Goal: Ask a question: Seek information or help from site administrators or community

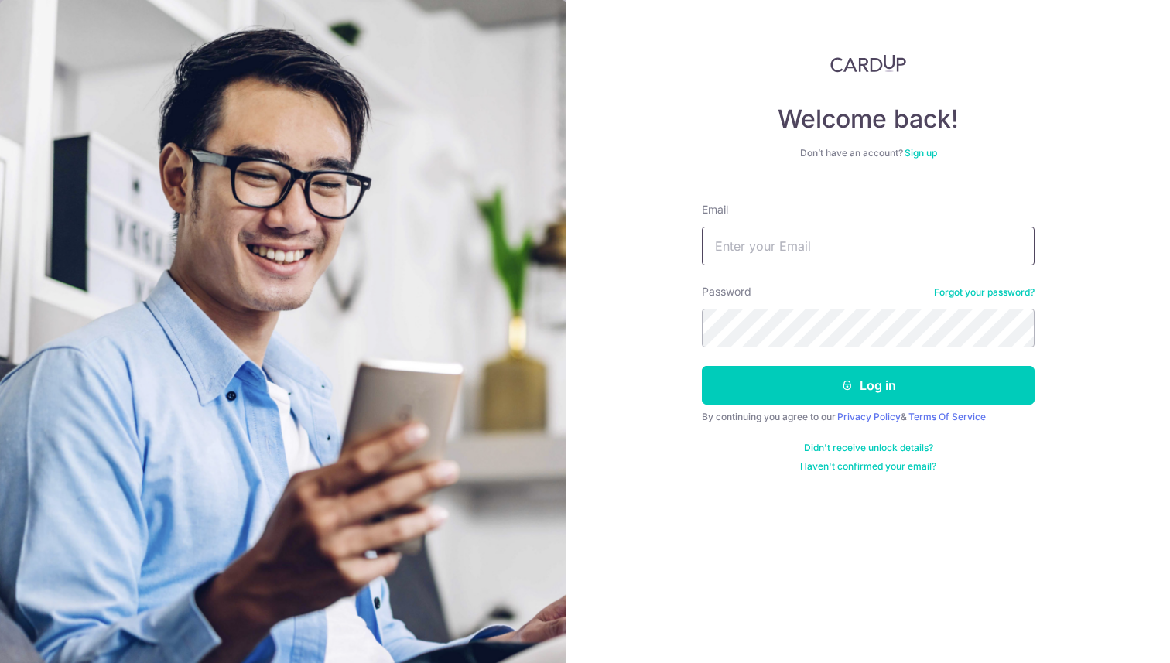
click at [883, 240] on input "Email" at bounding box center [868, 246] width 333 height 39
type input "eigwon@gmail.com"
click at [702, 366] on button "Log in" at bounding box center [868, 385] width 333 height 39
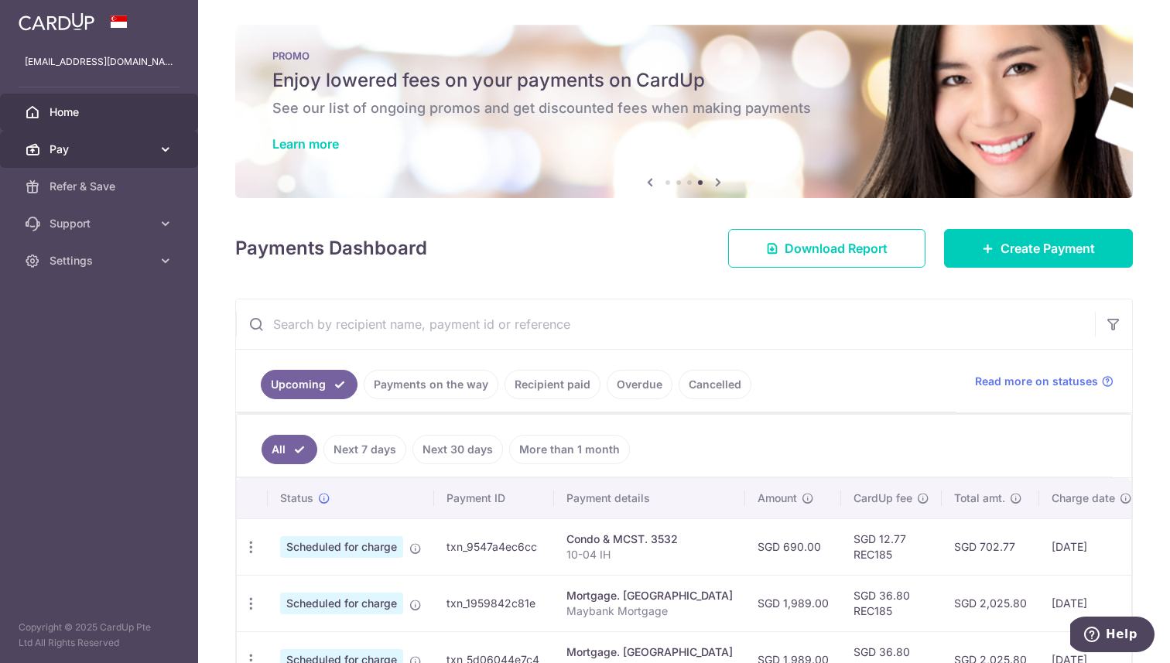
click at [168, 152] on icon at bounding box center [165, 149] width 15 height 15
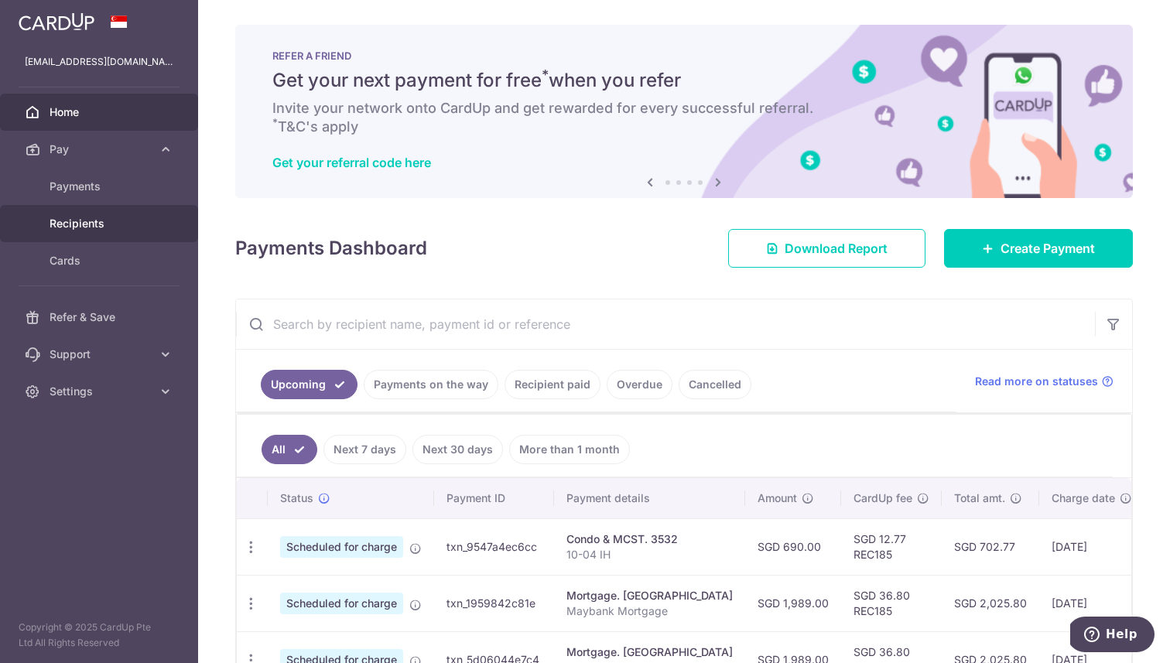
click at [128, 230] on span "Recipients" at bounding box center [101, 223] width 102 height 15
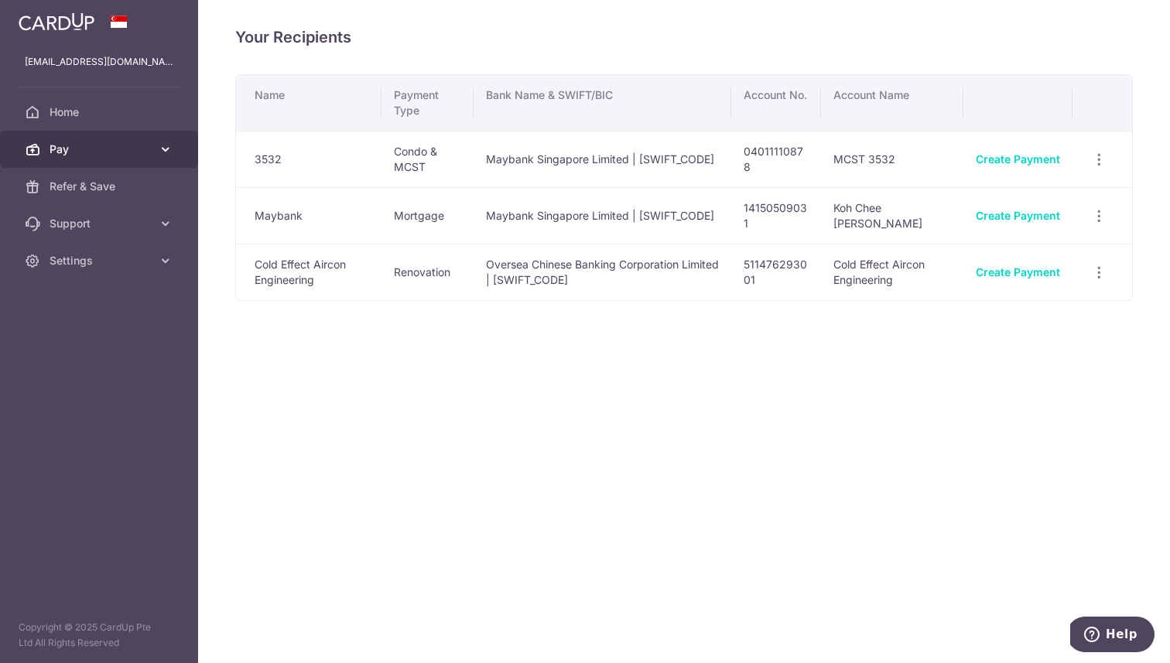
click at [148, 152] on span "Pay" at bounding box center [101, 149] width 102 height 15
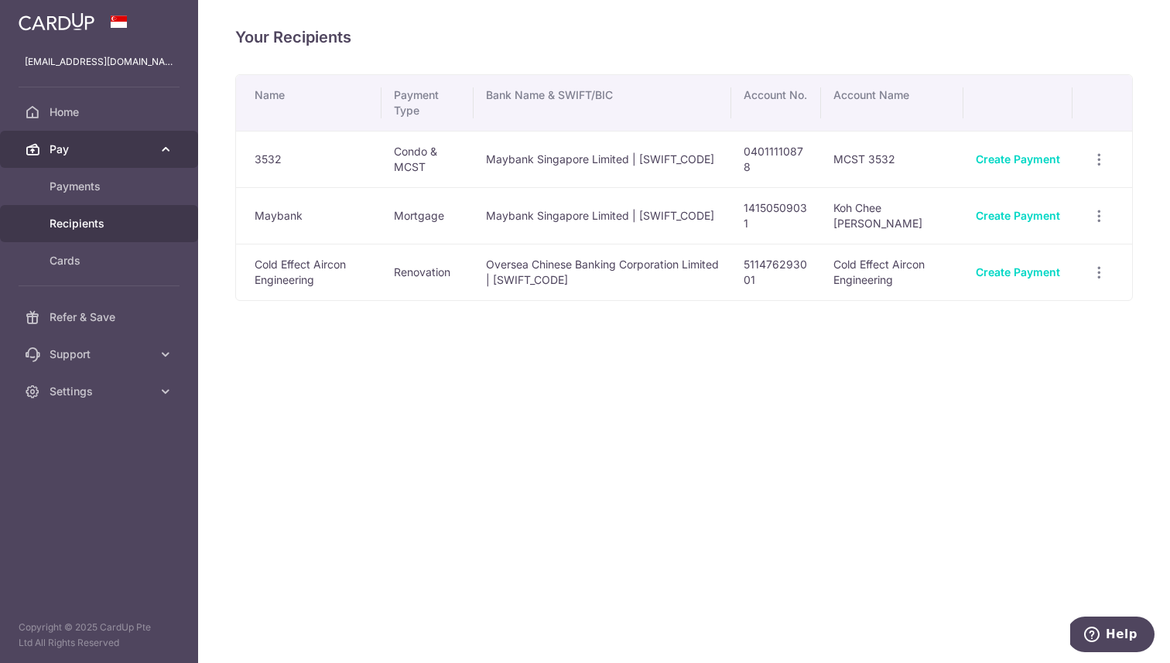
click at [117, 133] on link "Pay" at bounding box center [99, 149] width 198 height 37
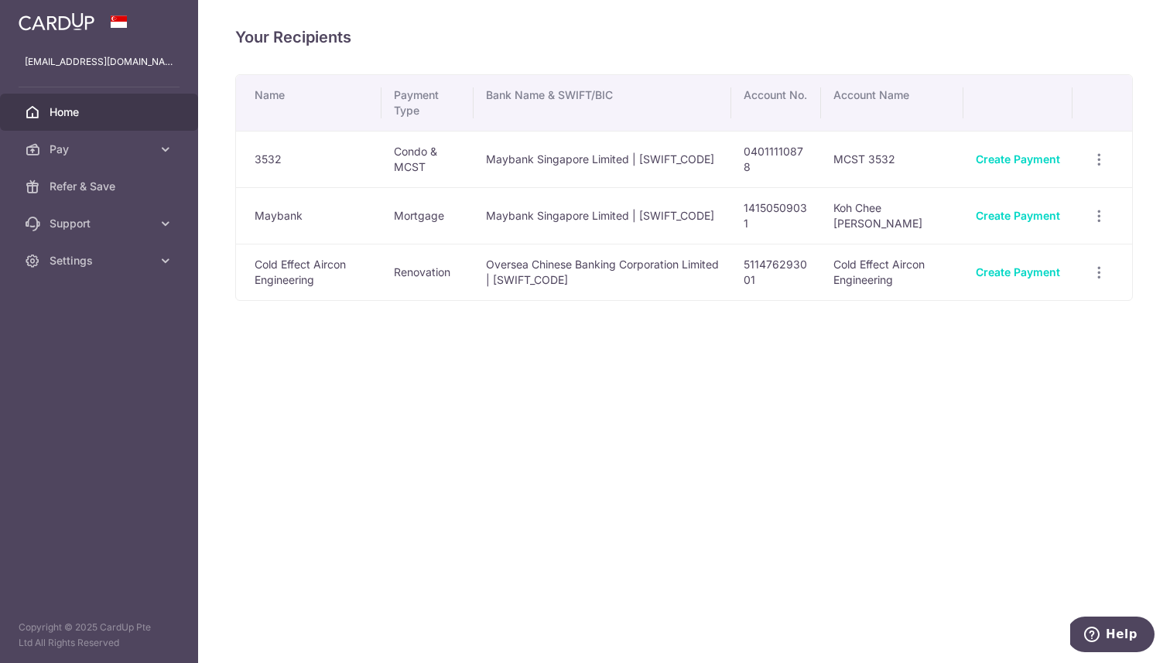
click at [121, 119] on span "Home" at bounding box center [101, 111] width 102 height 15
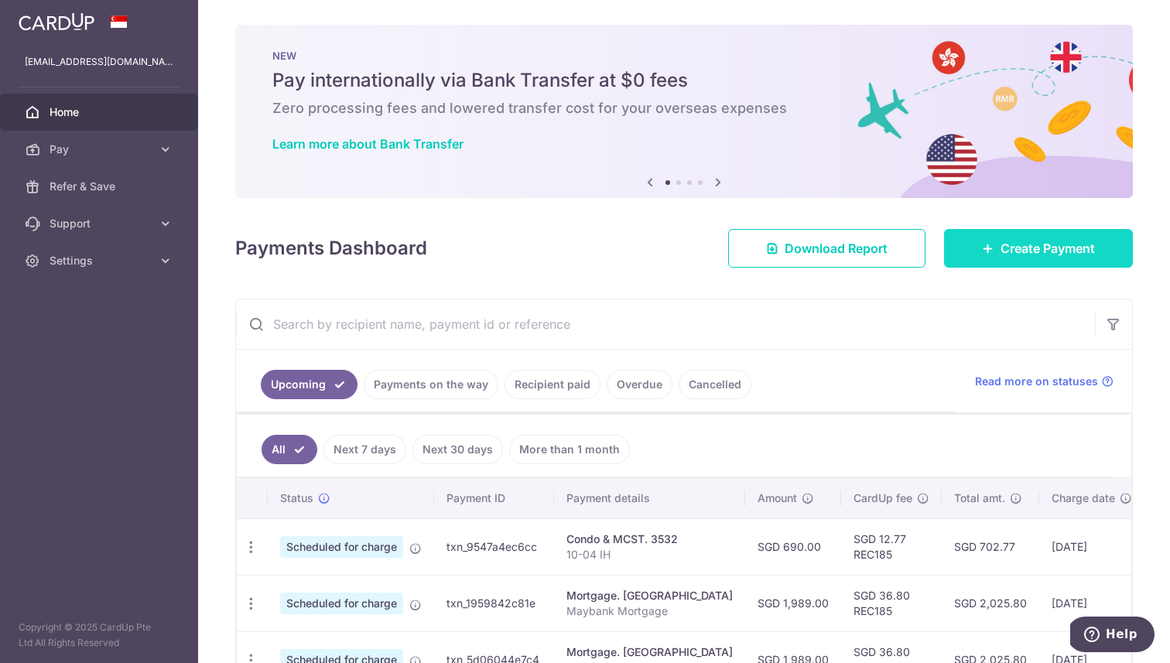
click at [1018, 258] on link "Create Payment" at bounding box center [1038, 248] width 189 height 39
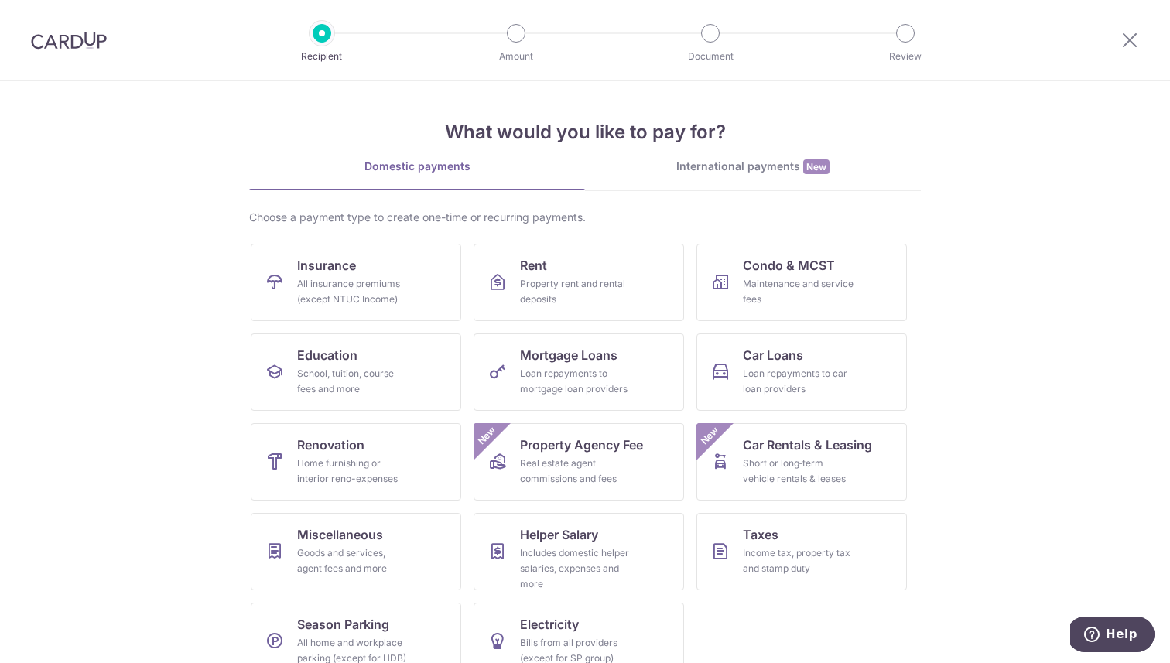
click at [760, 166] on div "International payments New" at bounding box center [753, 167] width 336 height 16
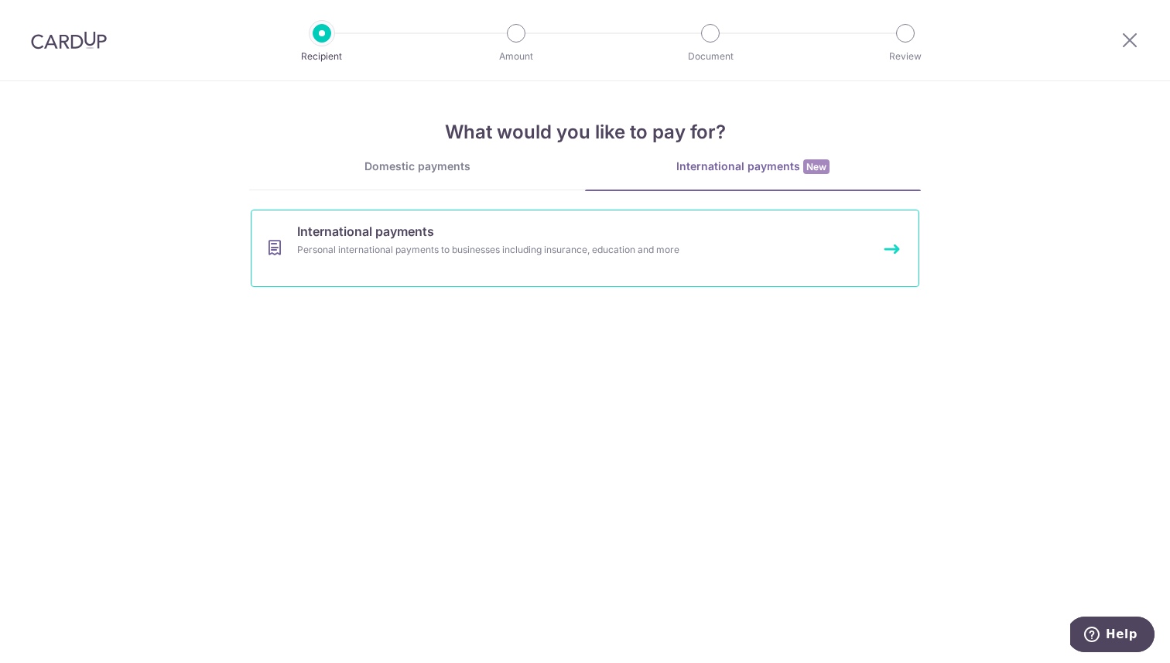
click at [456, 248] on div "Personal international payments to businesses including insurance, education an…" at bounding box center [564, 249] width 535 height 15
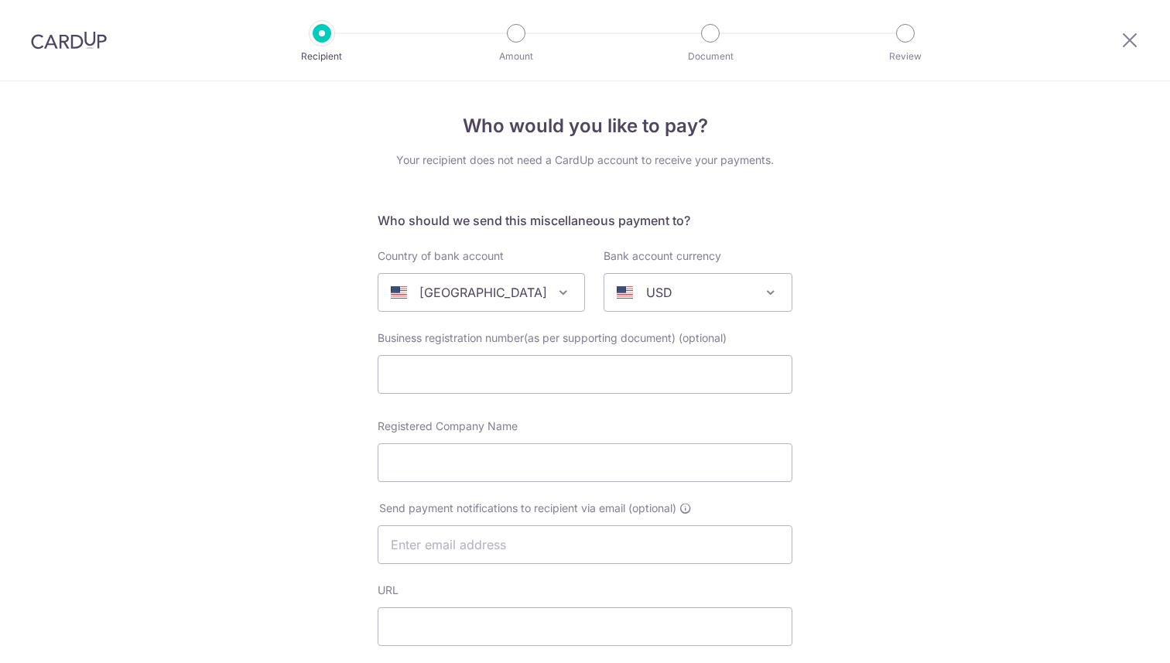
select select
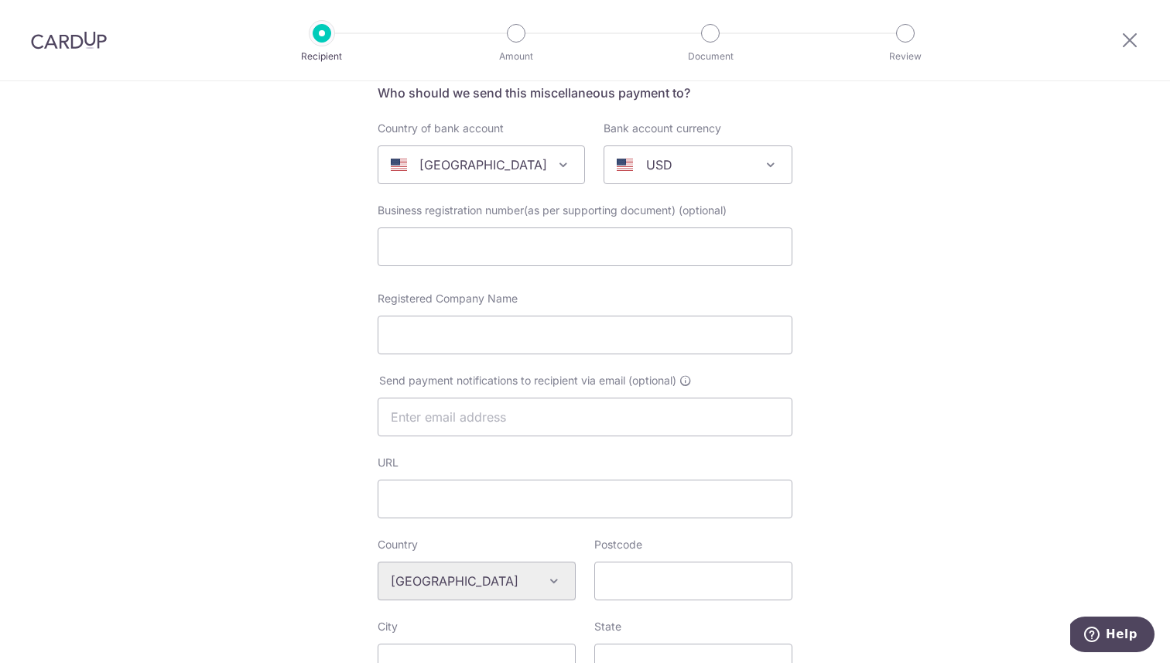
scroll to position [133, 0]
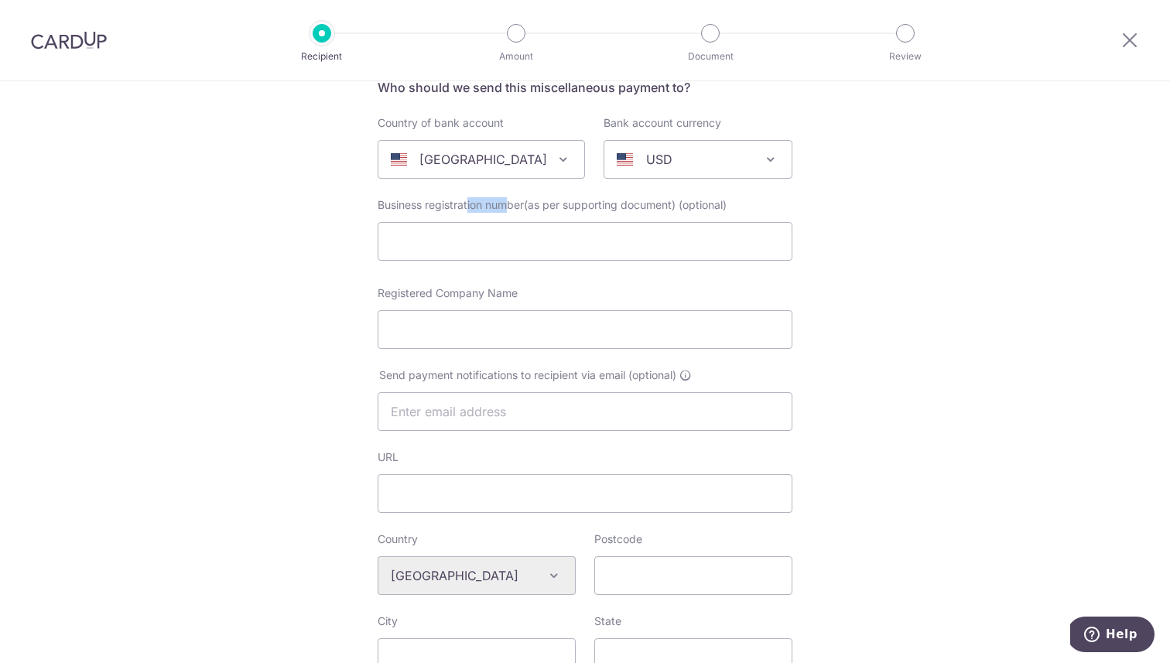
drag, startPoint x: 464, startPoint y: 205, endPoint x: 506, endPoint y: 205, distance: 41.8
click at [506, 205] on span "Business registration number(as per supporting document)" at bounding box center [527, 204] width 298 height 13
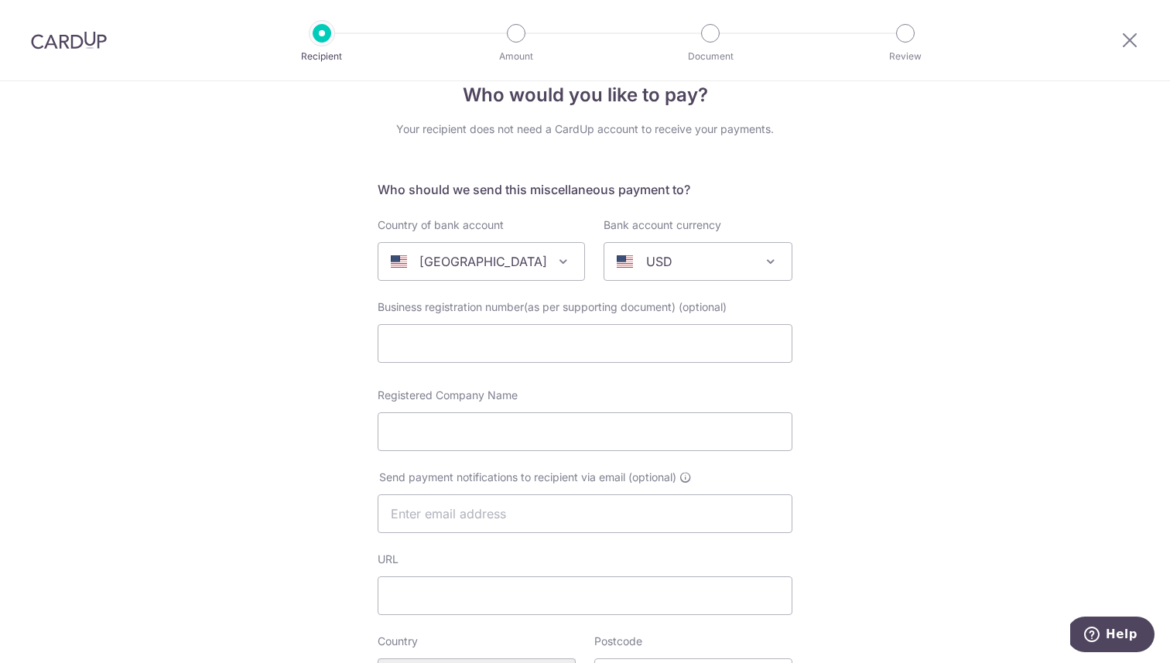
scroll to position [0, 0]
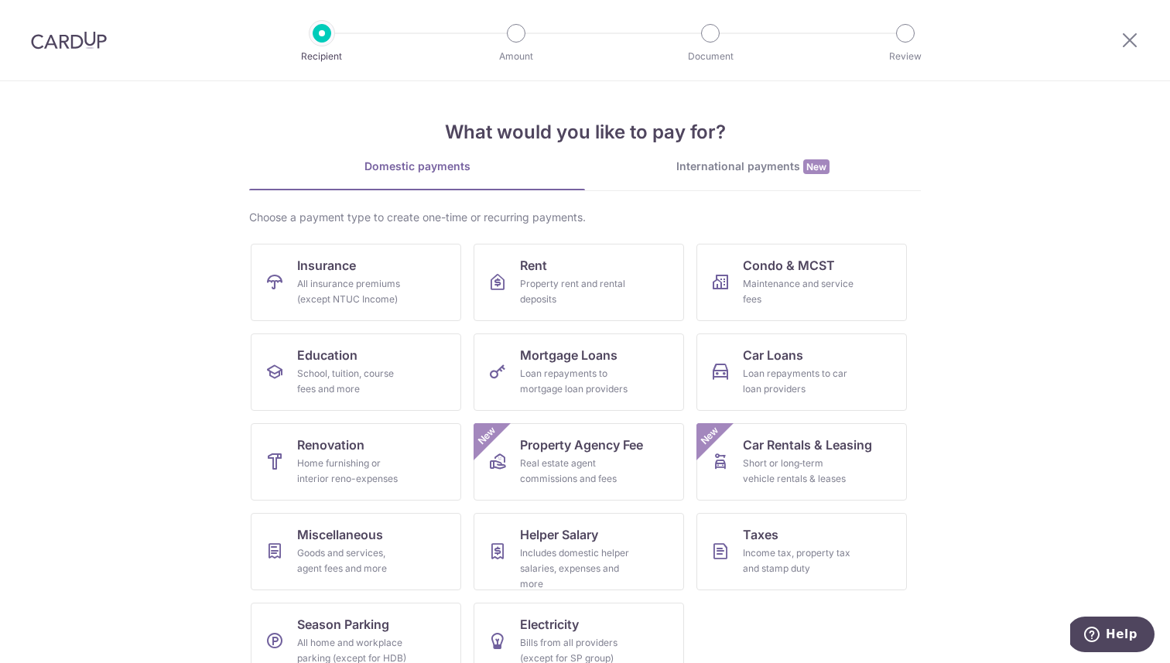
click at [717, 171] on div "International payments New" at bounding box center [753, 167] width 336 height 16
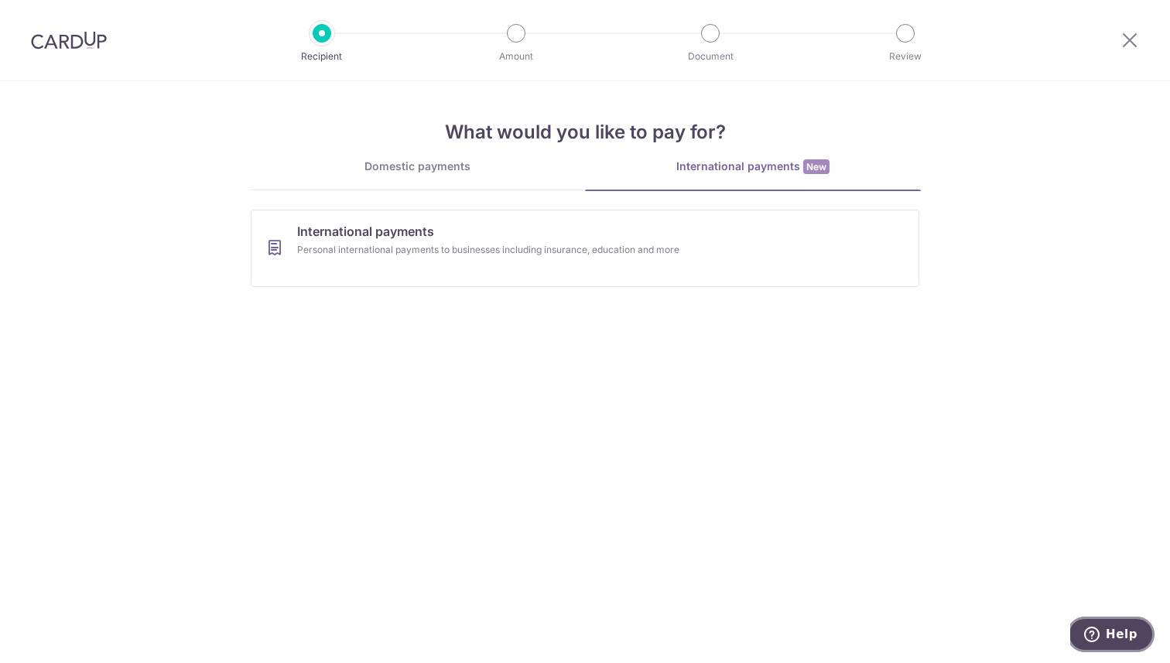
click at [1096, 625] on button "Help" at bounding box center [1110, 635] width 87 height 36
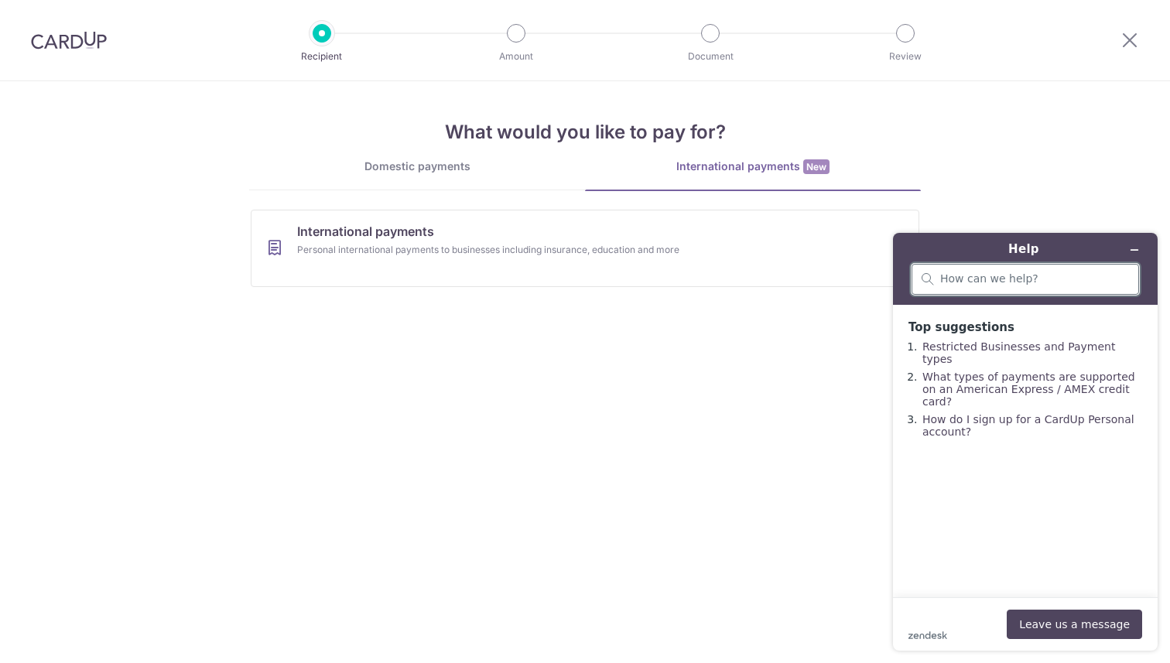
click at [963, 272] on input "search" at bounding box center [1034, 279] width 189 height 14
type input "overseas payment need business registration?"
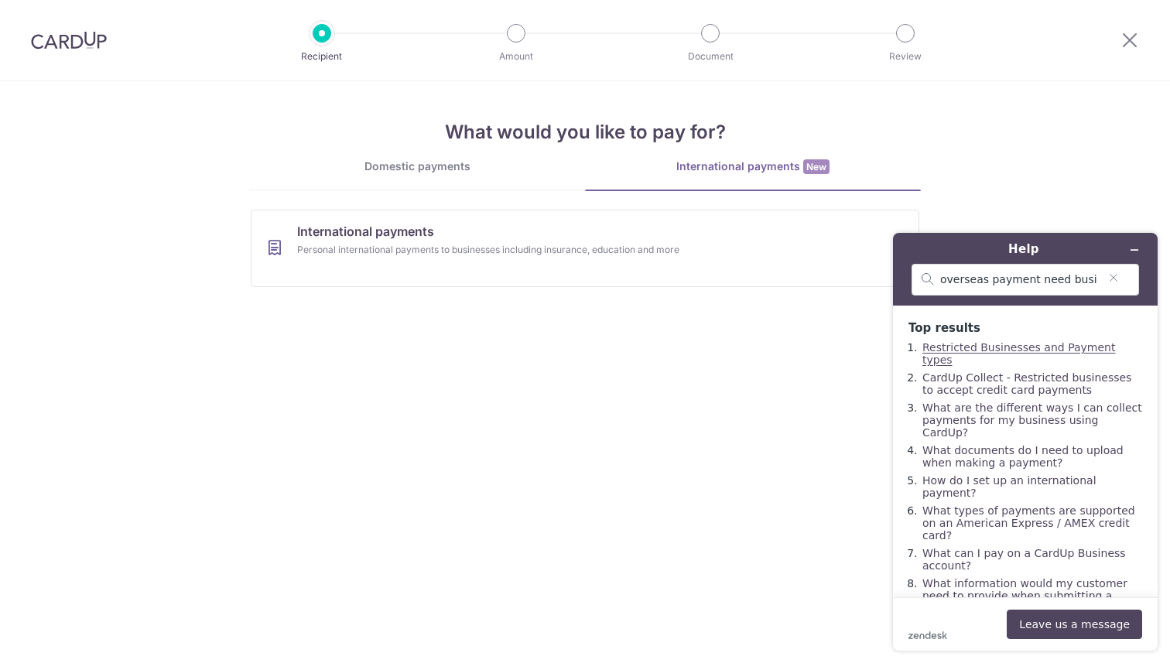
click at [992, 350] on link "Restricted Businesses and Payment types" at bounding box center [1018, 353] width 193 height 25
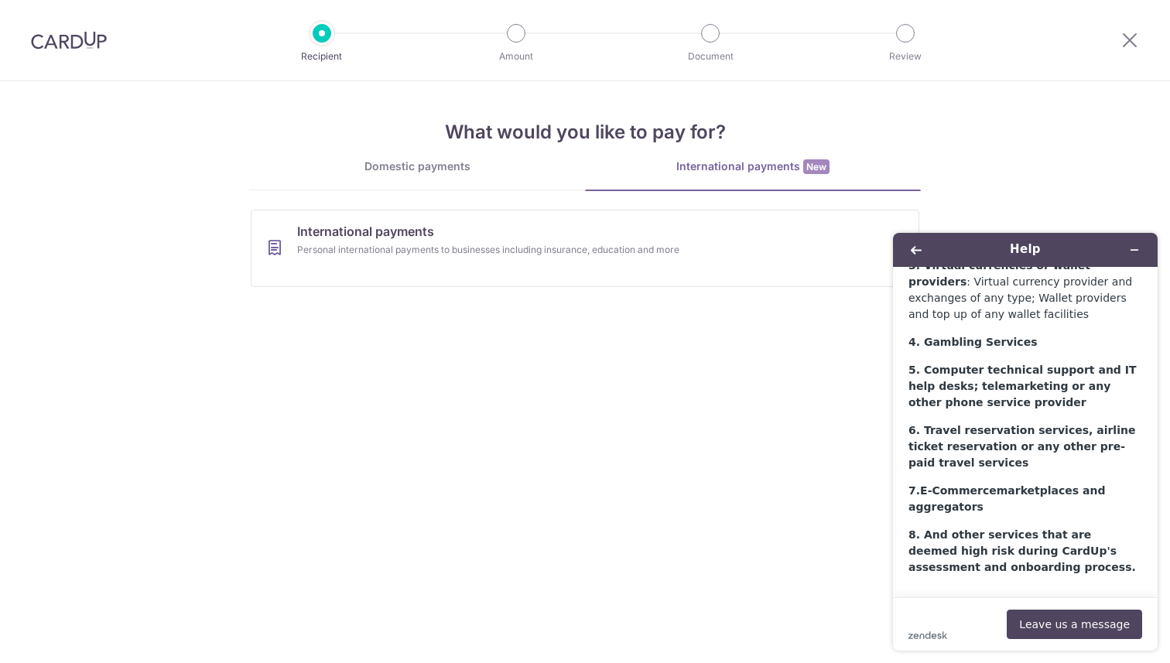
scroll to position [360, 0]
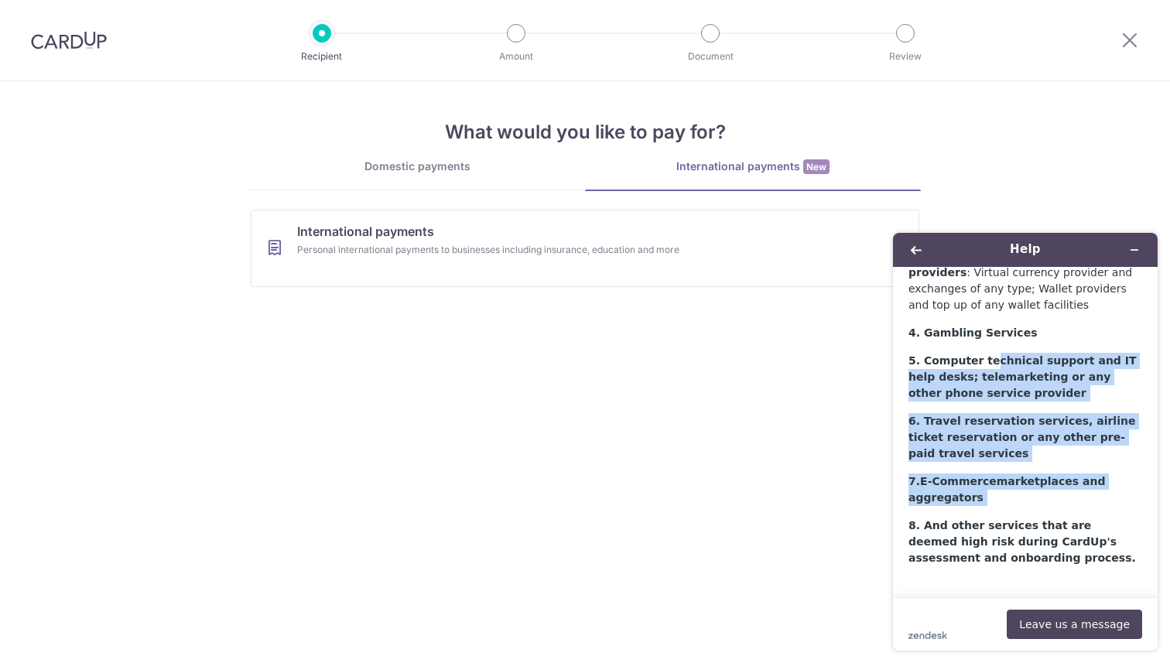
drag, startPoint x: 991, startPoint y: 340, endPoint x: 1040, endPoint y: 488, distance: 155.9
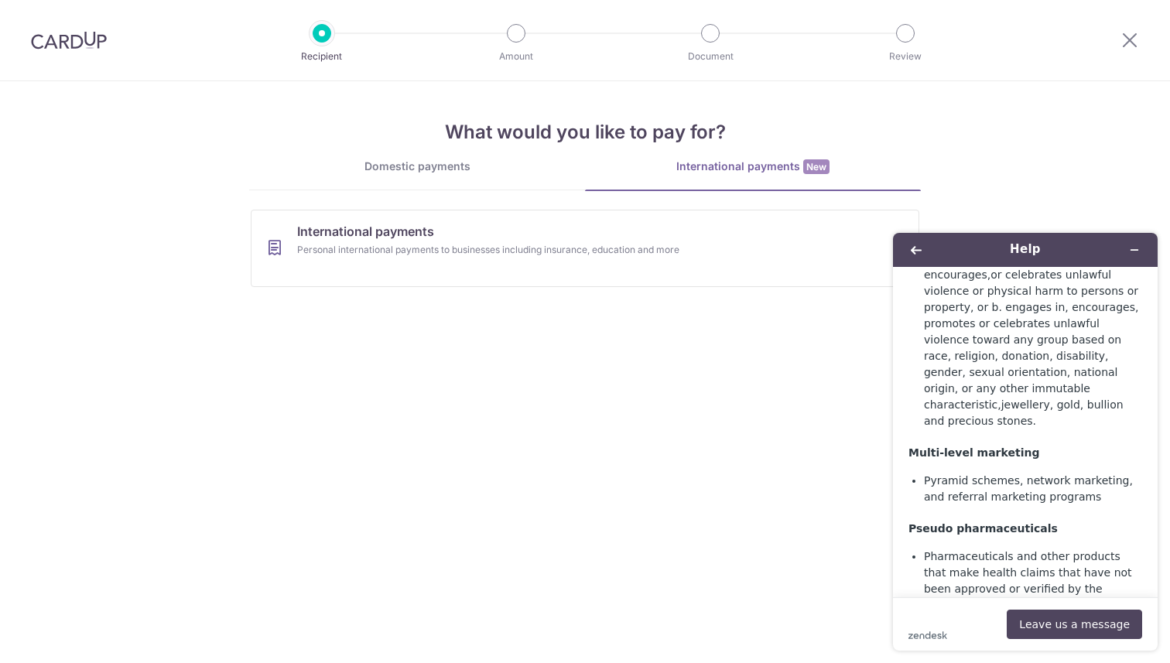
scroll to position [3140, 0]
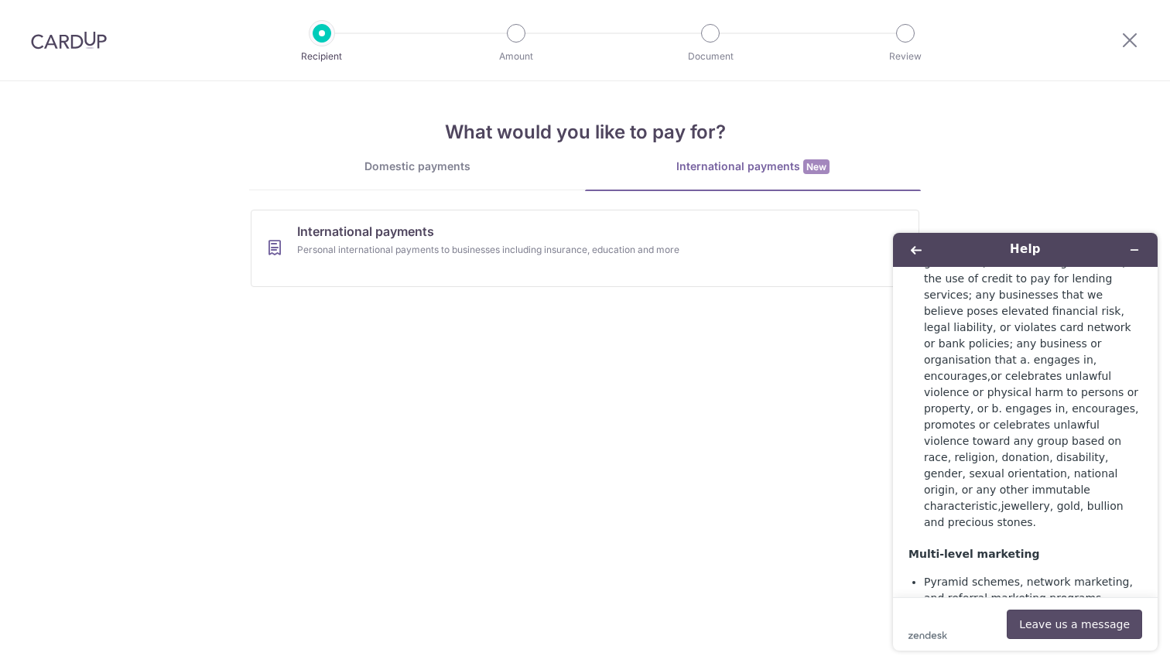
click at [1072, 617] on button "Leave us a message" at bounding box center [1074, 624] width 135 height 29
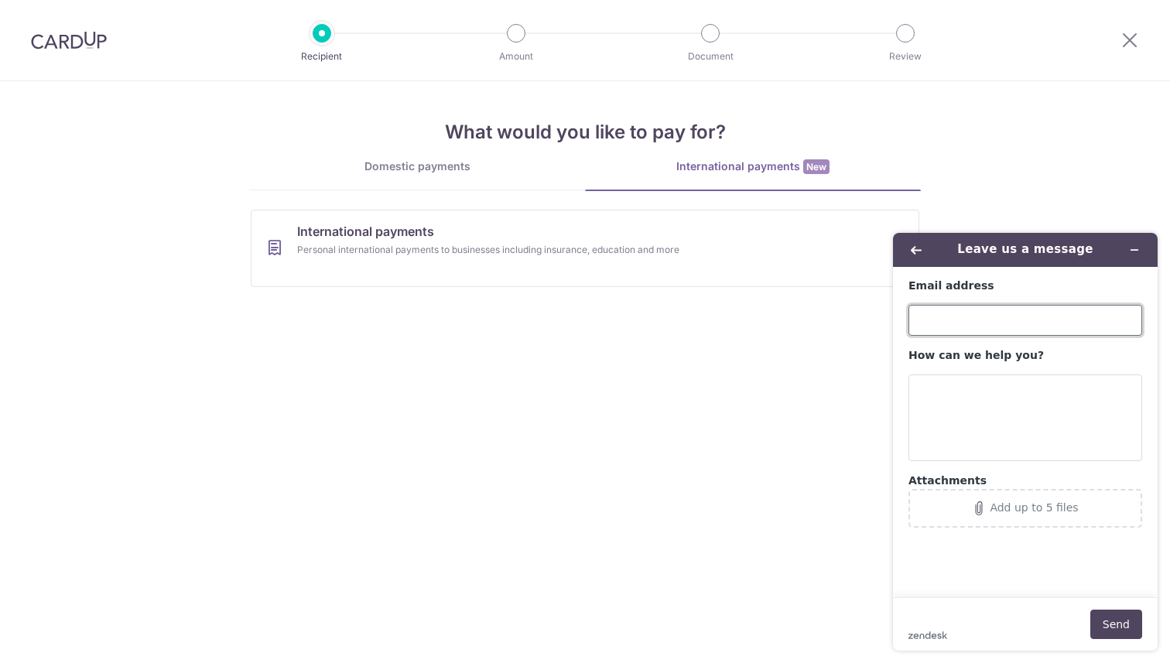
click at [970, 330] on input "Email address" at bounding box center [1026, 320] width 234 height 31
type input "[EMAIL_ADDRESS][DOMAIN_NAME]"
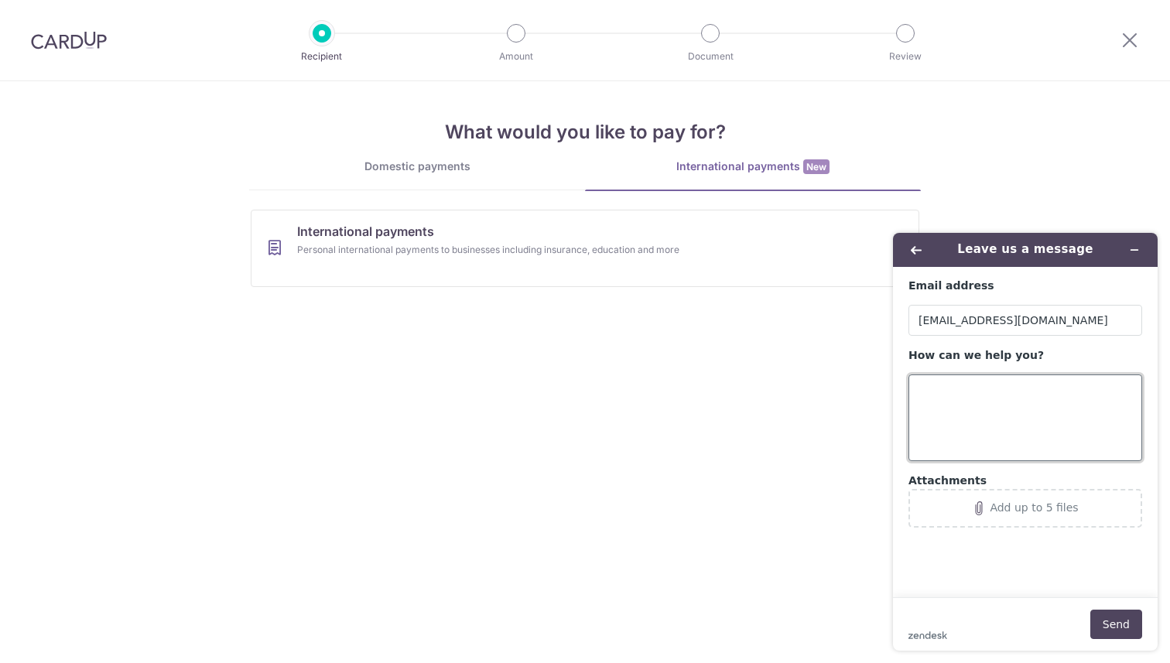
click at [937, 414] on textarea "How can we help you?" at bounding box center [1026, 418] width 234 height 87
click at [1058, 388] on textarea "Hi, I am engaging freelance photo editing service and the editor resides in [GE…" at bounding box center [1026, 418] width 234 height 87
click at [985, 405] on textarea "Hi, I am engaging freelance photo editing service and the editor resides in [GE…" at bounding box center [1026, 418] width 234 height 87
click at [1005, 391] on textarea "Hi, I am engaging freelance photo editing service and the editor resides in [GE…" at bounding box center [1026, 418] width 234 height 87
click at [1013, 421] on textarea "Hi, I am engaging a freelance photo editing service and the editor resides in […" at bounding box center [1026, 418] width 234 height 87
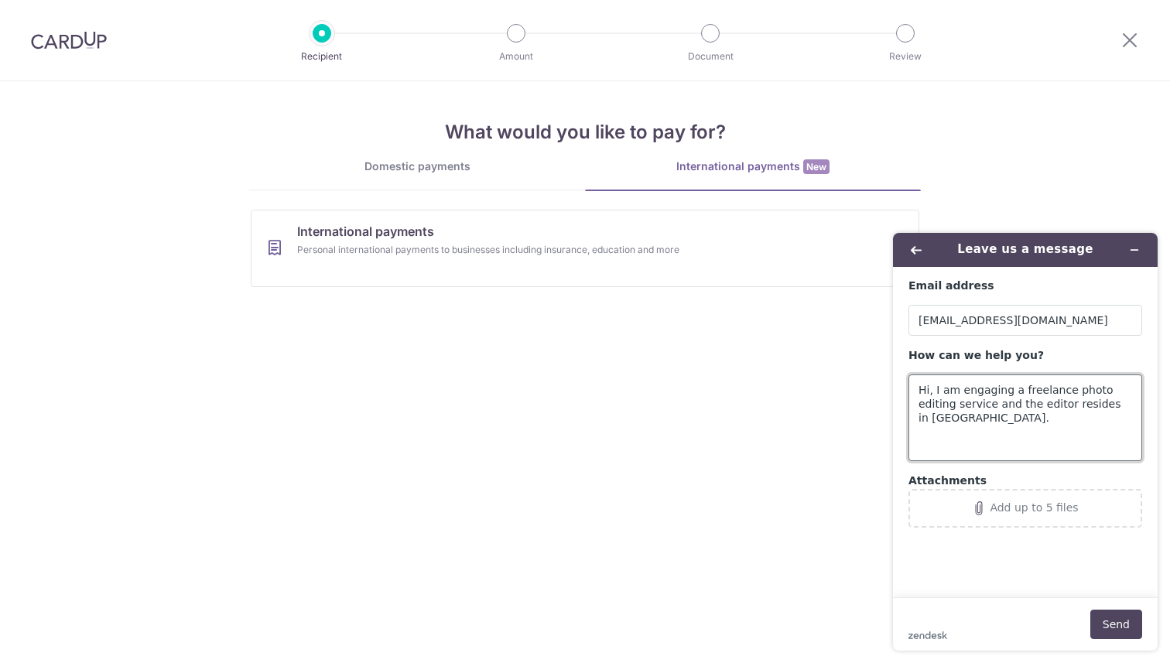
drag, startPoint x: 1103, startPoint y: 404, endPoint x: 1018, endPoint y: 404, distance: 85.1
click at [1018, 404] on textarea "Hi, I am engaging a freelance photo editing service and the editor resides in […" at bounding box center [1026, 418] width 234 height 87
click at [1010, 425] on textarea "Hi, I am engaging a freelance photo editing service and he is residing in [GEOG…" at bounding box center [1026, 418] width 234 height 87
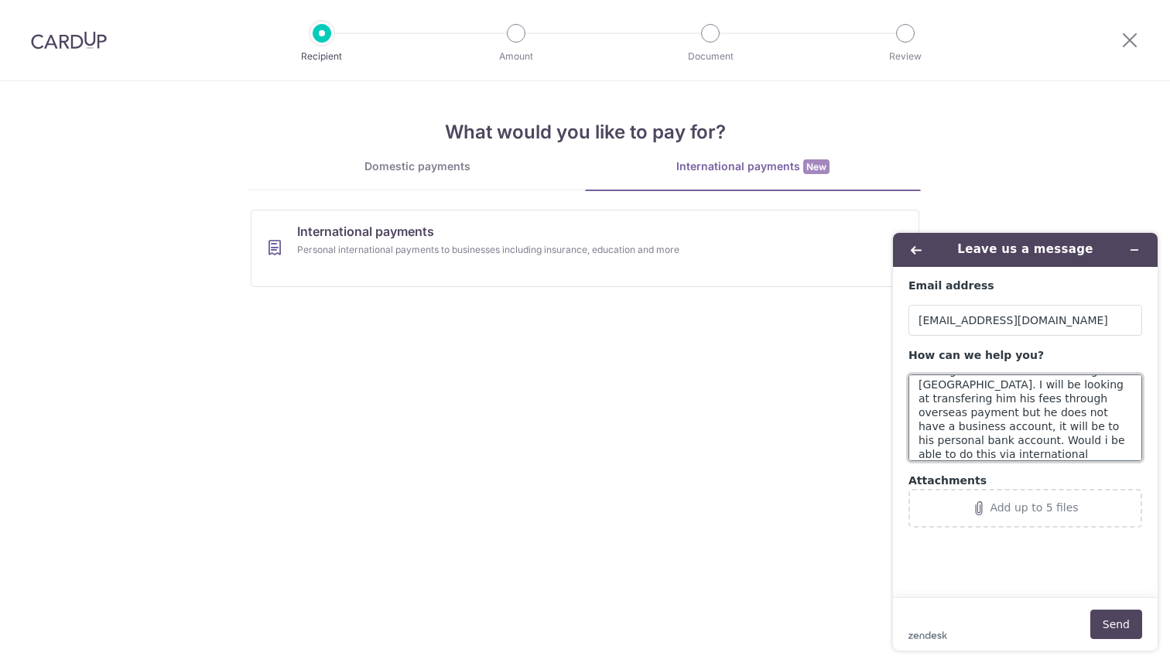
scroll to position [47, 0]
type textarea "Hi, I am engaging a freelance photo editing service and he is residing in [GEOG…"
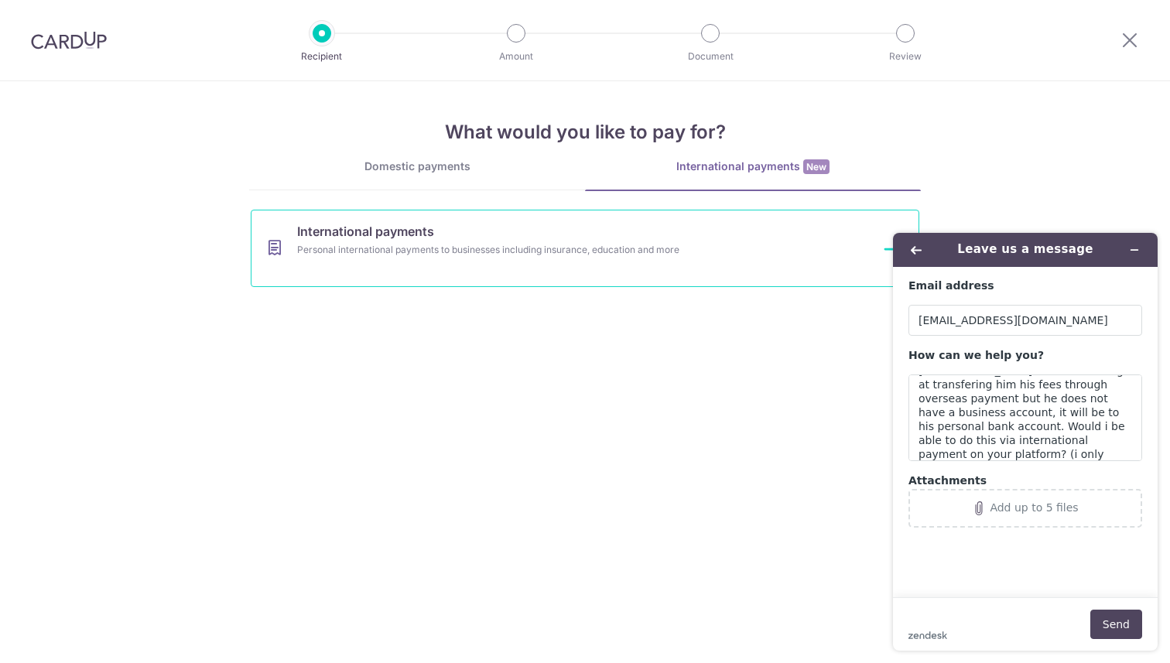
click at [625, 238] on link "International payments Personal international payments to businesses including …" at bounding box center [585, 248] width 669 height 77
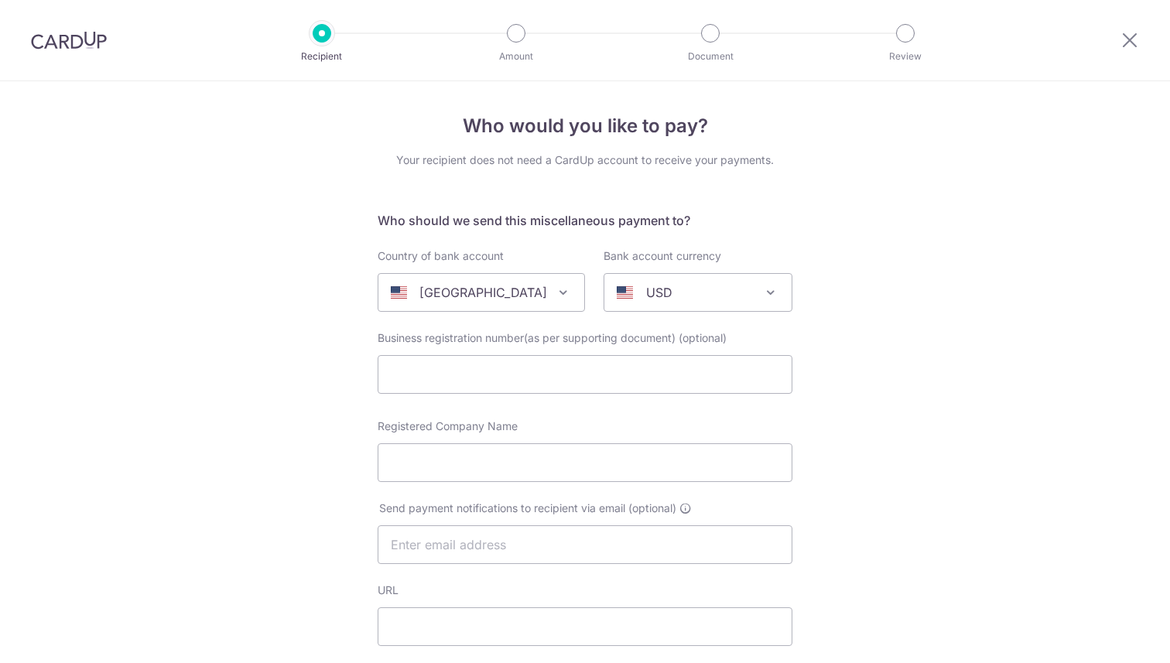
select select
click at [1122, 635] on span "Help" at bounding box center [1122, 635] width 32 height 14
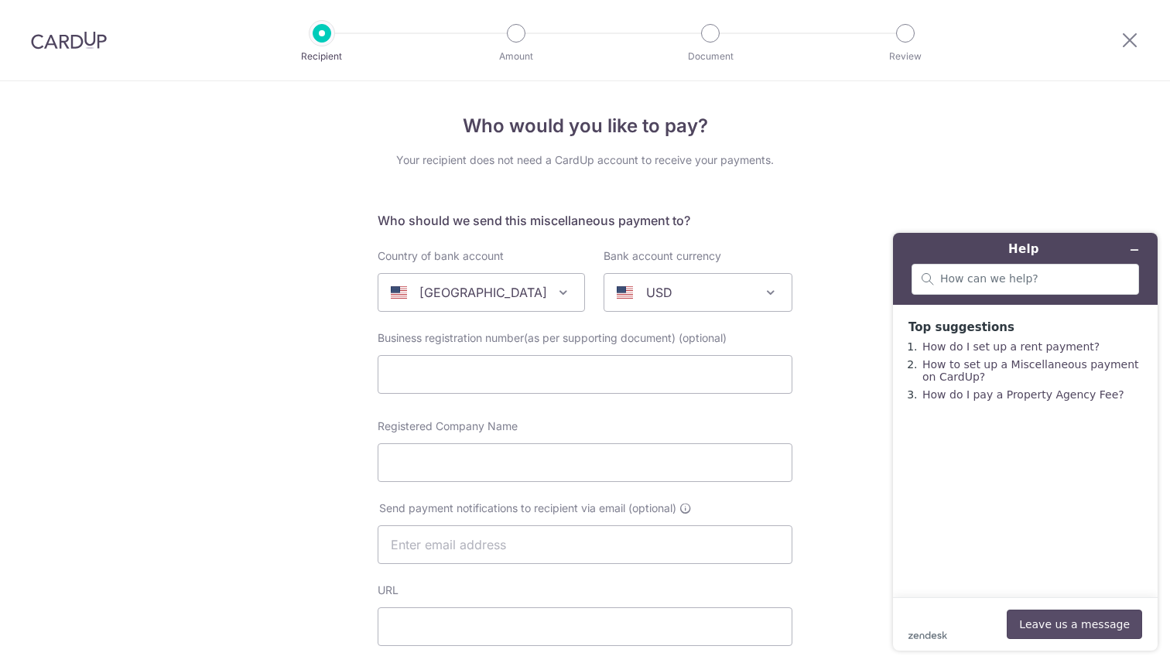
click at [1076, 623] on button "Leave us a message" at bounding box center [1074, 624] width 135 height 29
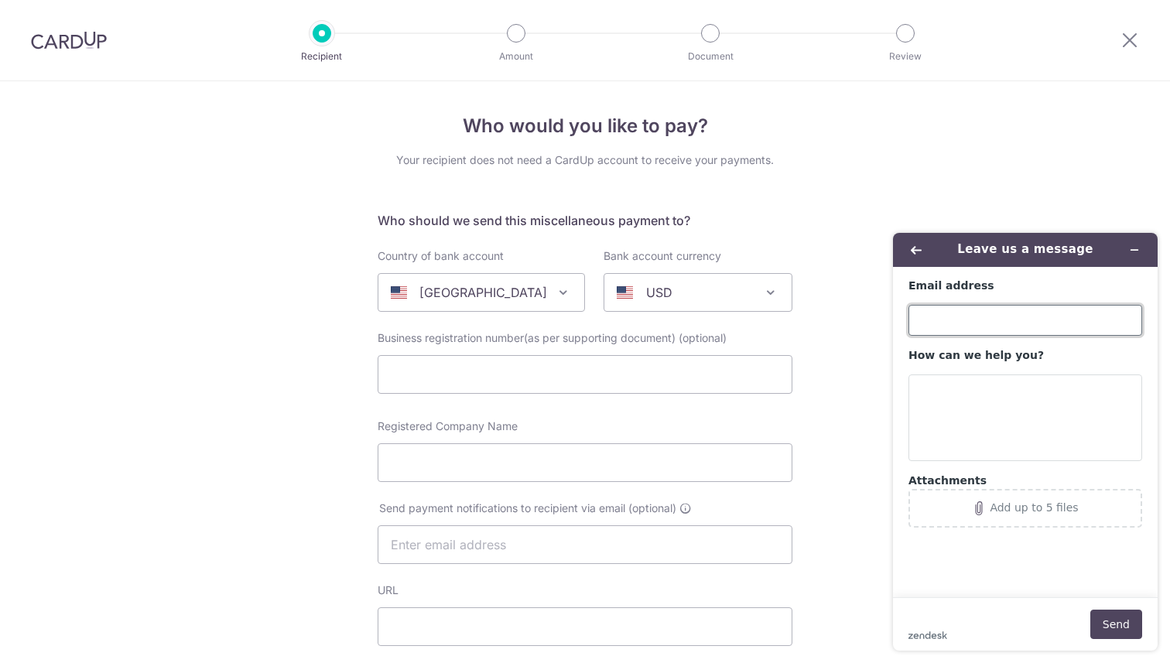
click at [1035, 327] on input "Email address" at bounding box center [1026, 320] width 234 height 31
type input "[EMAIL_ADDRESS][DOMAIN_NAME]"
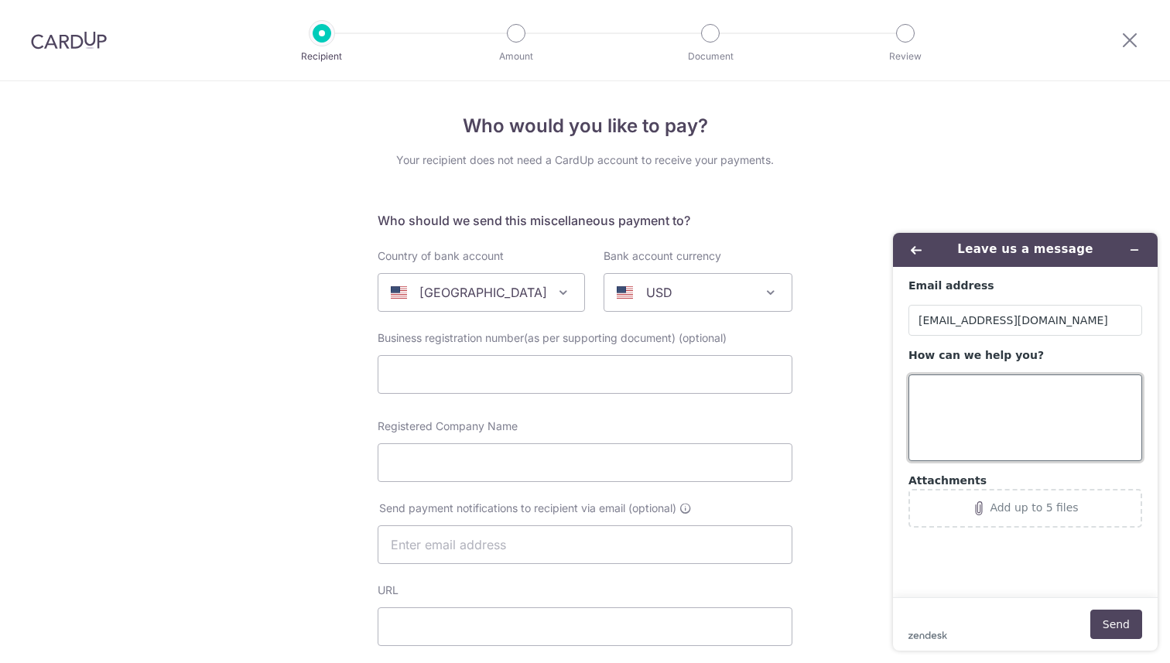
click at [957, 441] on textarea "How can we help you?" at bounding box center [1026, 418] width 234 height 87
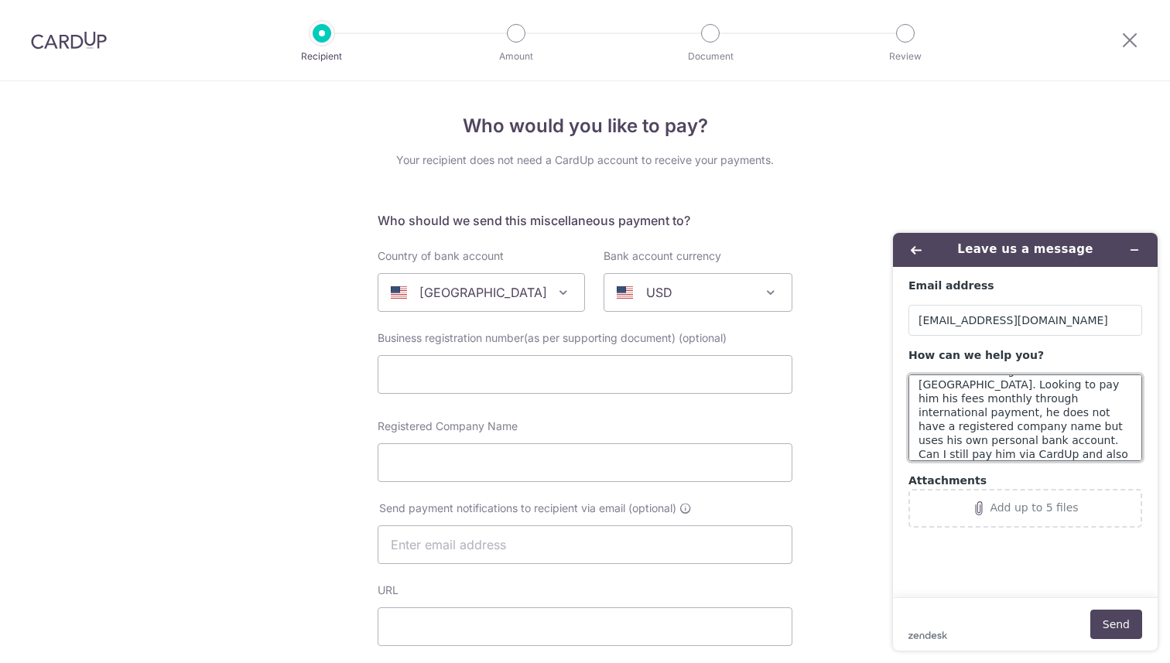
scroll to position [47, 0]
type textarea "I am engaging a freelance photo editor and he is residing in [GEOGRAPHIC_DATA].…"
click at [1110, 618] on button "Send" at bounding box center [1116, 624] width 52 height 29
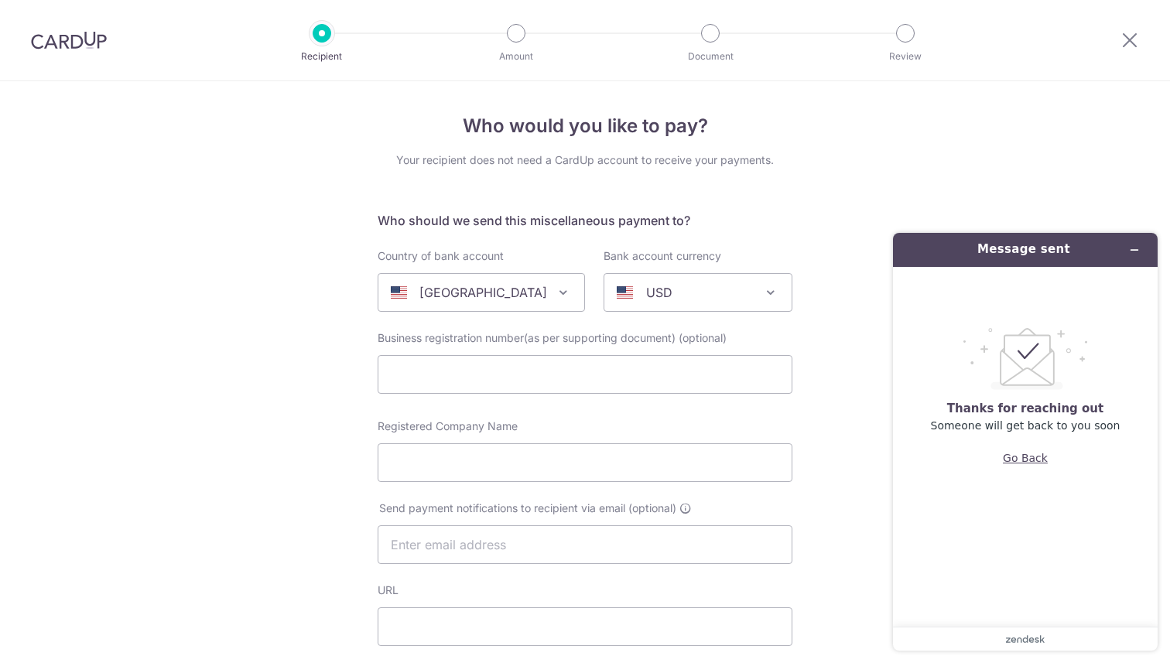
click at [1025, 463] on button "Go Back" at bounding box center [1025, 457] width 45 height 29
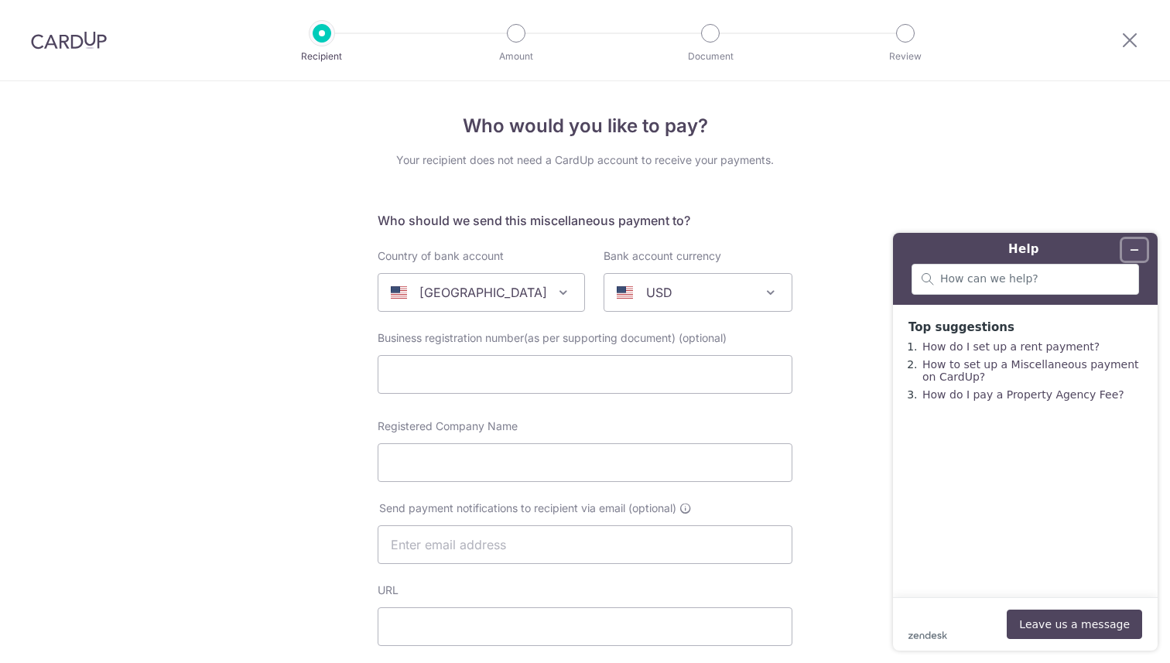
click at [1134, 248] on icon "Minimise widget" at bounding box center [1134, 250] width 11 height 11
